Goal: Find specific page/section: Find specific page/section

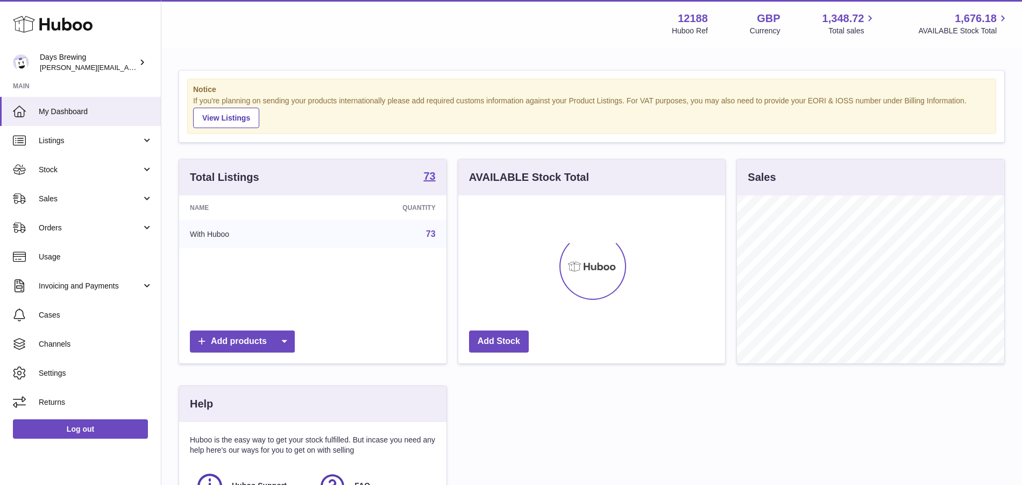
scroll to position [168, 267]
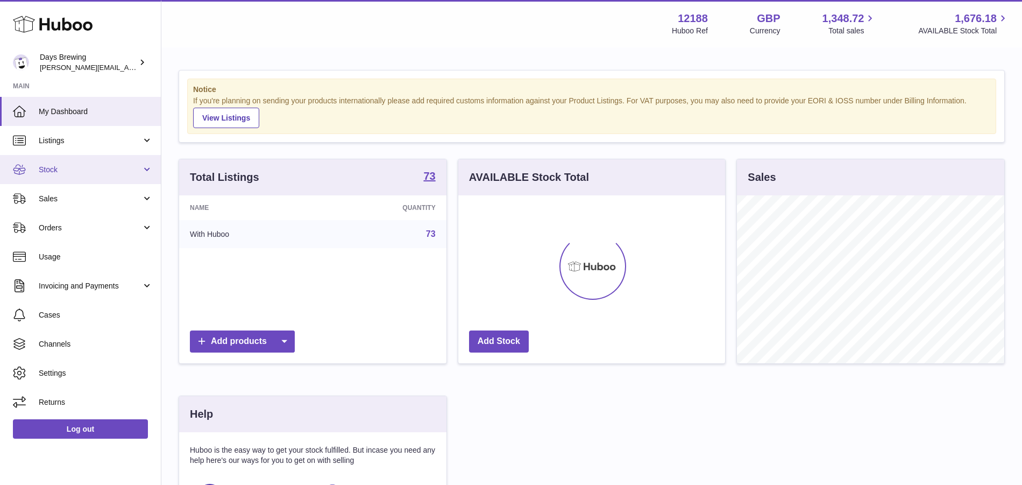
click at [47, 172] on span "Stock" at bounding box center [90, 170] width 103 height 10
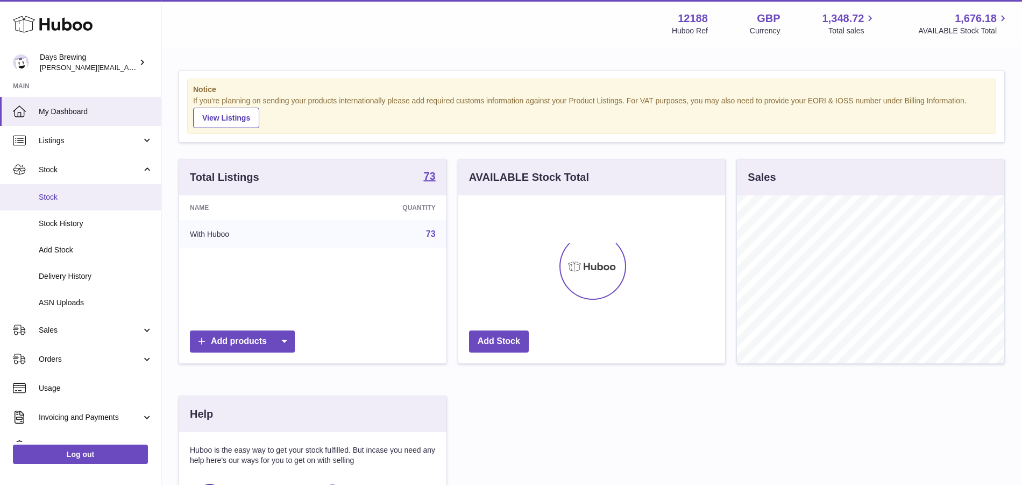
click at [51, 199] on span "Stock" at bounding box center [96, 197] width 114 height 10
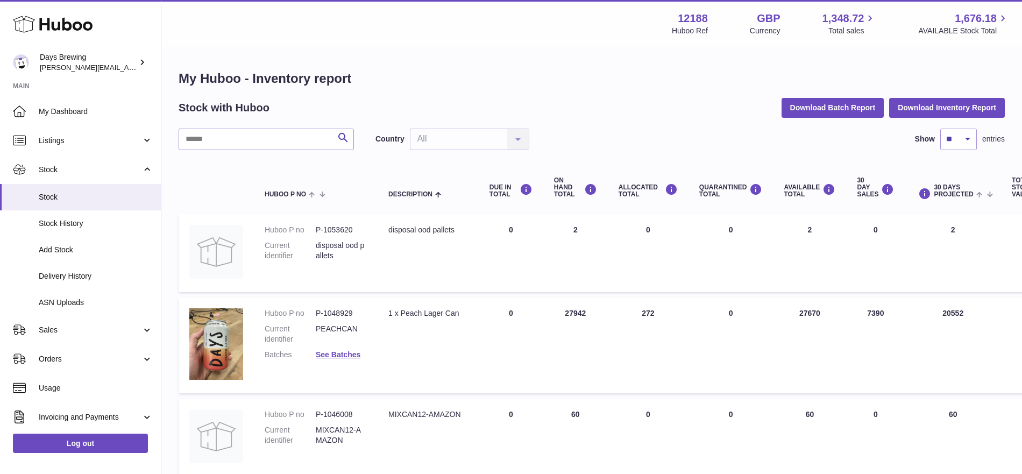
click at [670, 79] on h1 "My Huboo - Inventory report" at bounding box center [592, 78] width 826 height 17
